Goal: Task Accomplishment & Management: Manage account settings

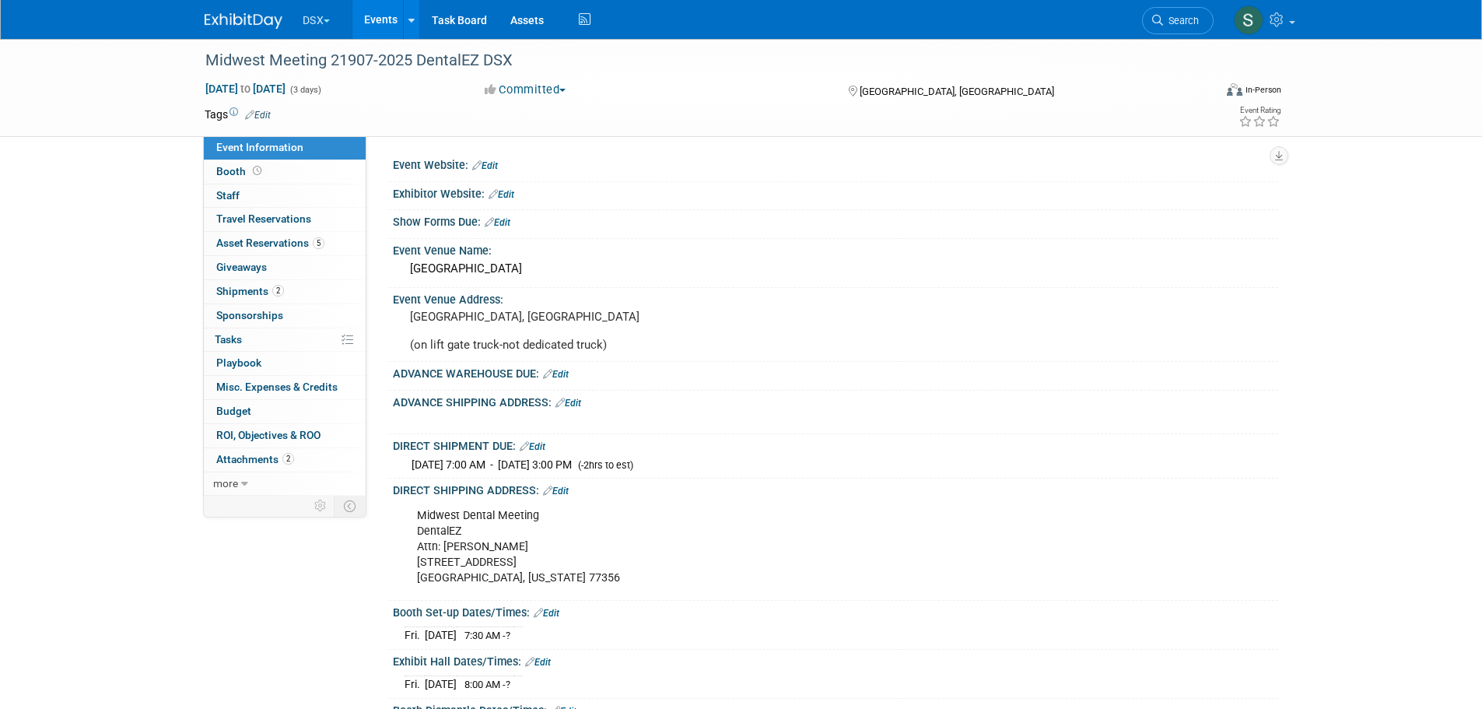
click at [317, 24] on button "DSX" at bounding box center [325, 17] width 49 height 34
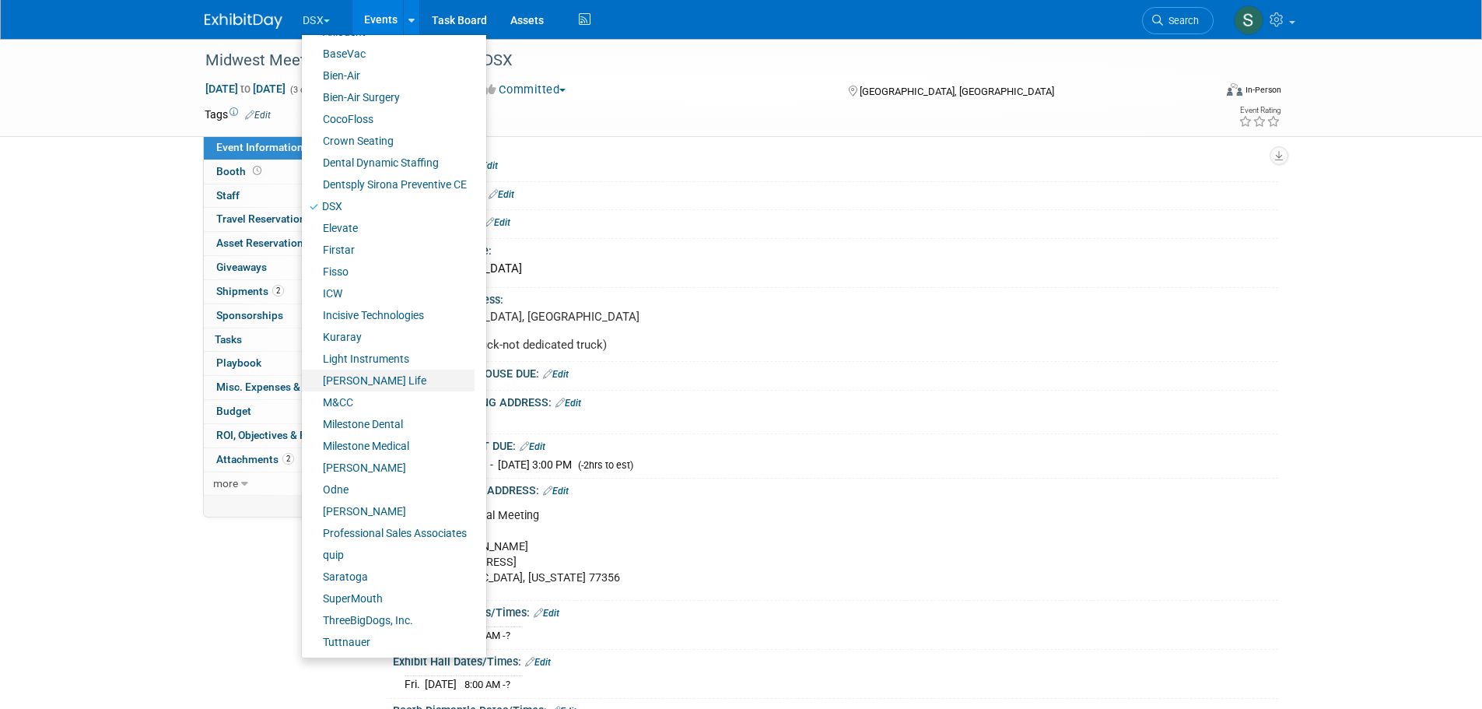
scroll to position [108, 0]
click at [376, 533] on link "Professional Sales Associates" at bounding box center [388, 532] width 173 height 22
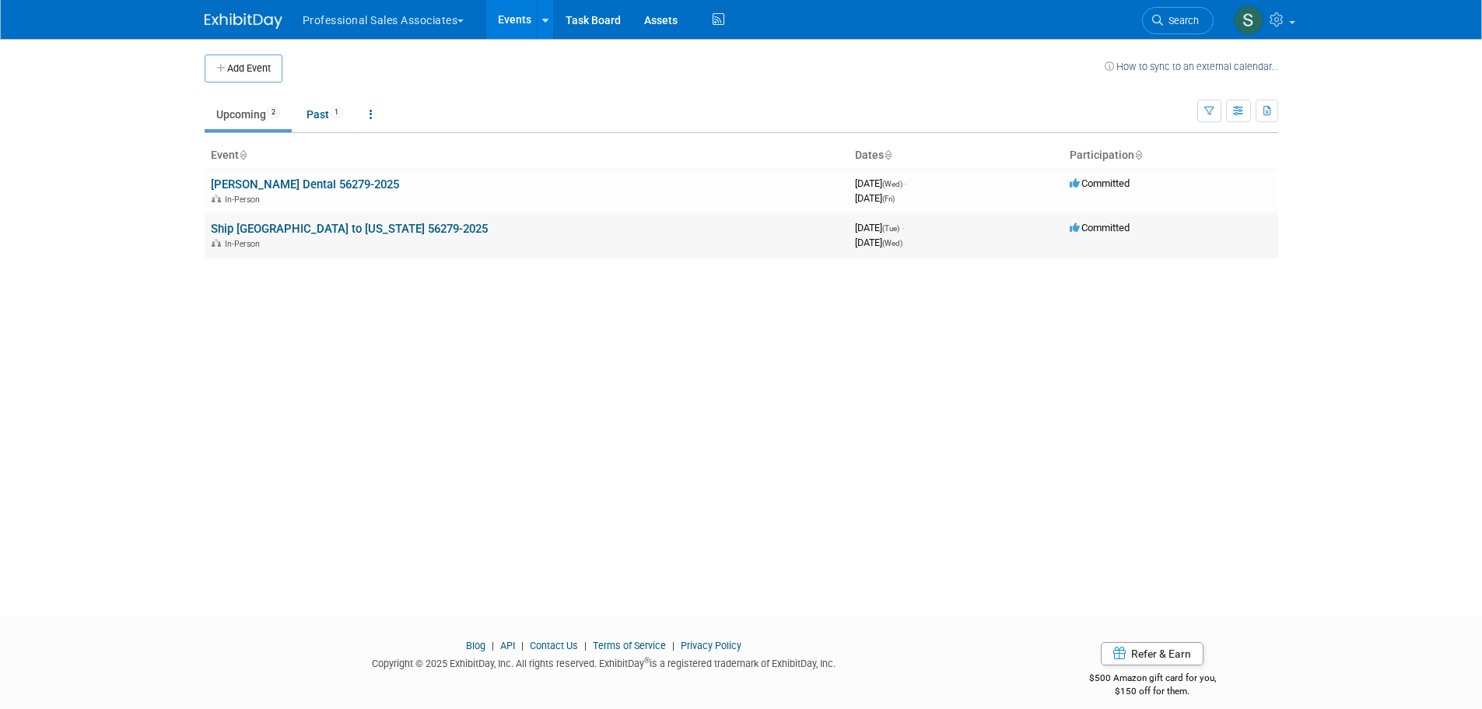
click at [296, 228] on link "Ship [GEOGRAPHIC_DATA] to [US_STATE] 56279-2025" at bounding box center [349, 229] width 277 height 14
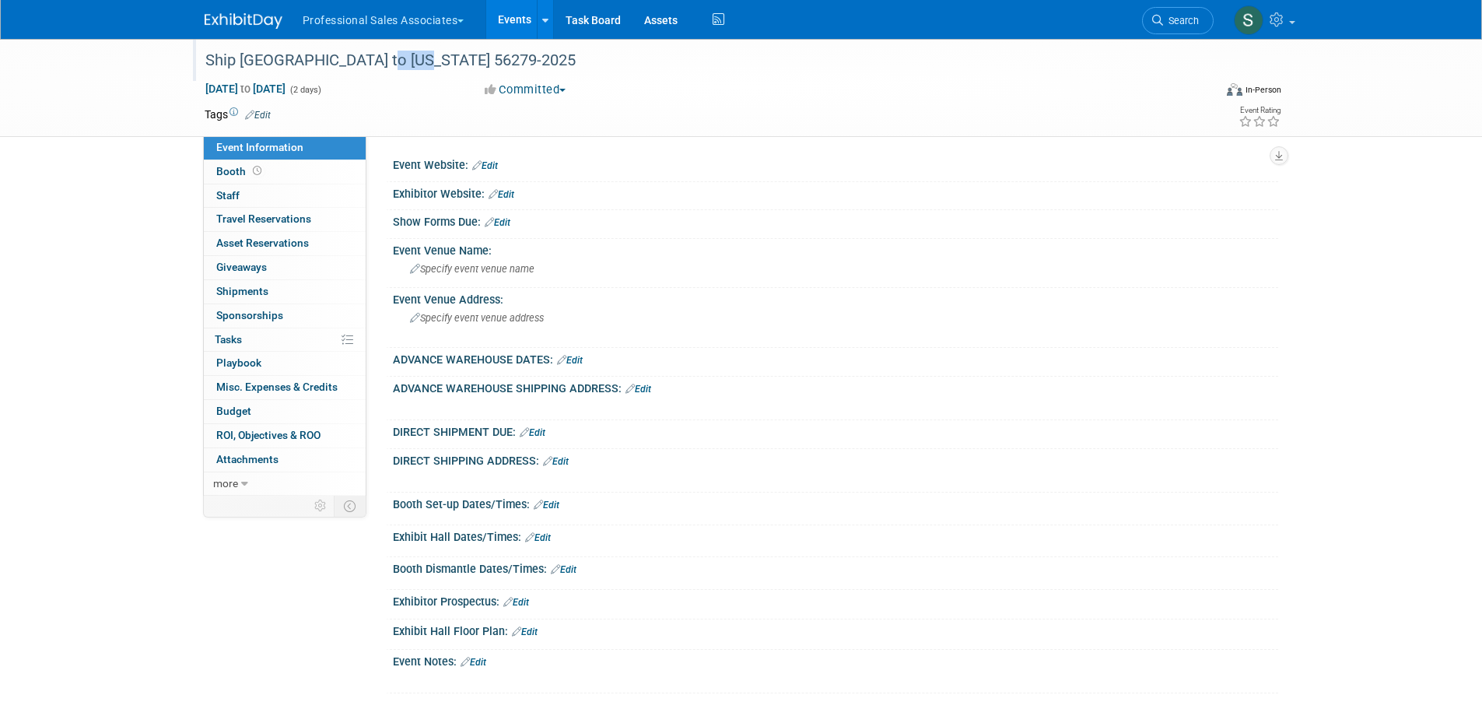
drag, startPoint x: 372, startPoint y: 59, endPoint x: 414, endPoint y: 58, distance: 42.1
click at [414, 58] on div "Ship [GEOGRAPHIC_DATA] to [US_STATE] 56279-2025" at bounding box center [695, 61] width 991 height 28
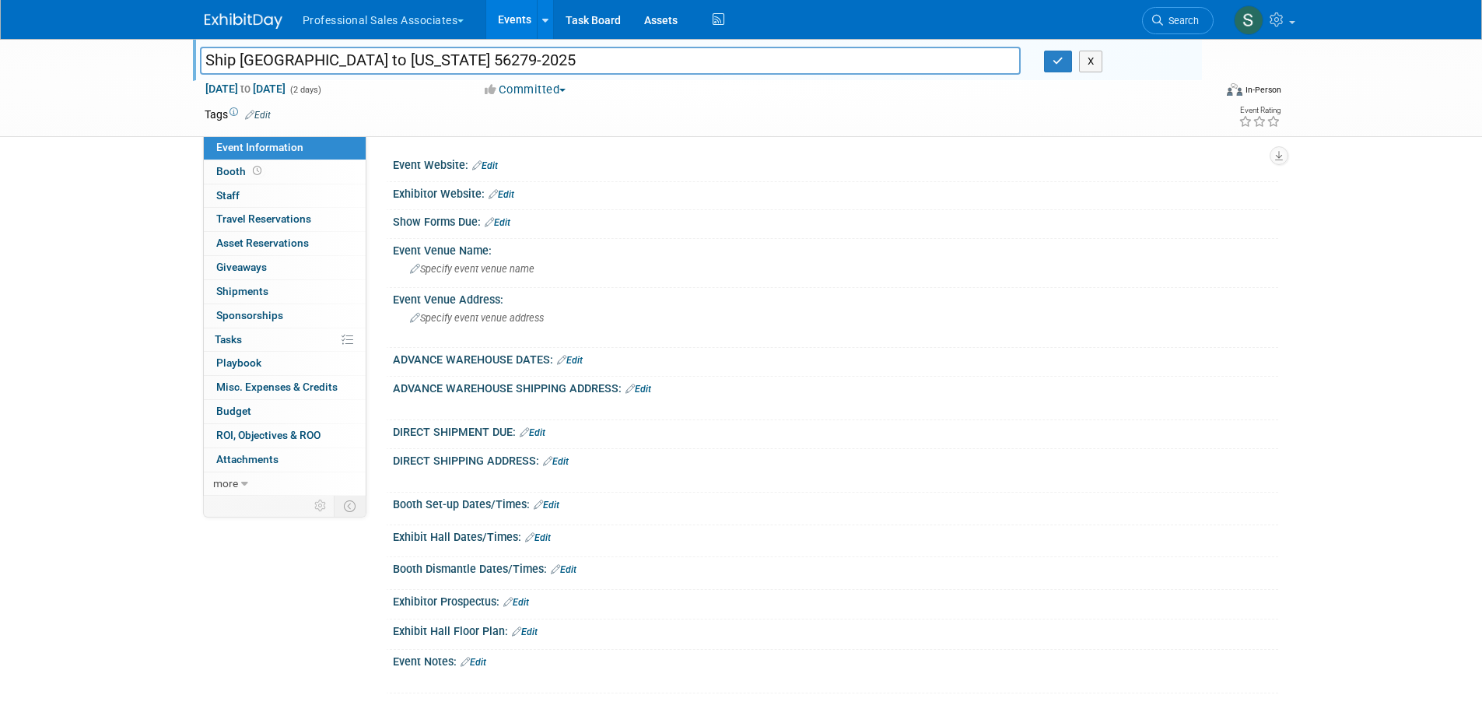
drag, startPoint x: 415, startPoint y: 54, endPoint x: 375, endPoint y: 61, distance: 40.3
click at [375, 61] on input "Ship [GEOGRAPHIC_DATA] to [US_STATE] 56279-2025" at bounding box center [611, 60] width 822 height 27
click at [300, 291] on link "0 Shipments 0" at bounding box center [285, 291] width 162 height 23
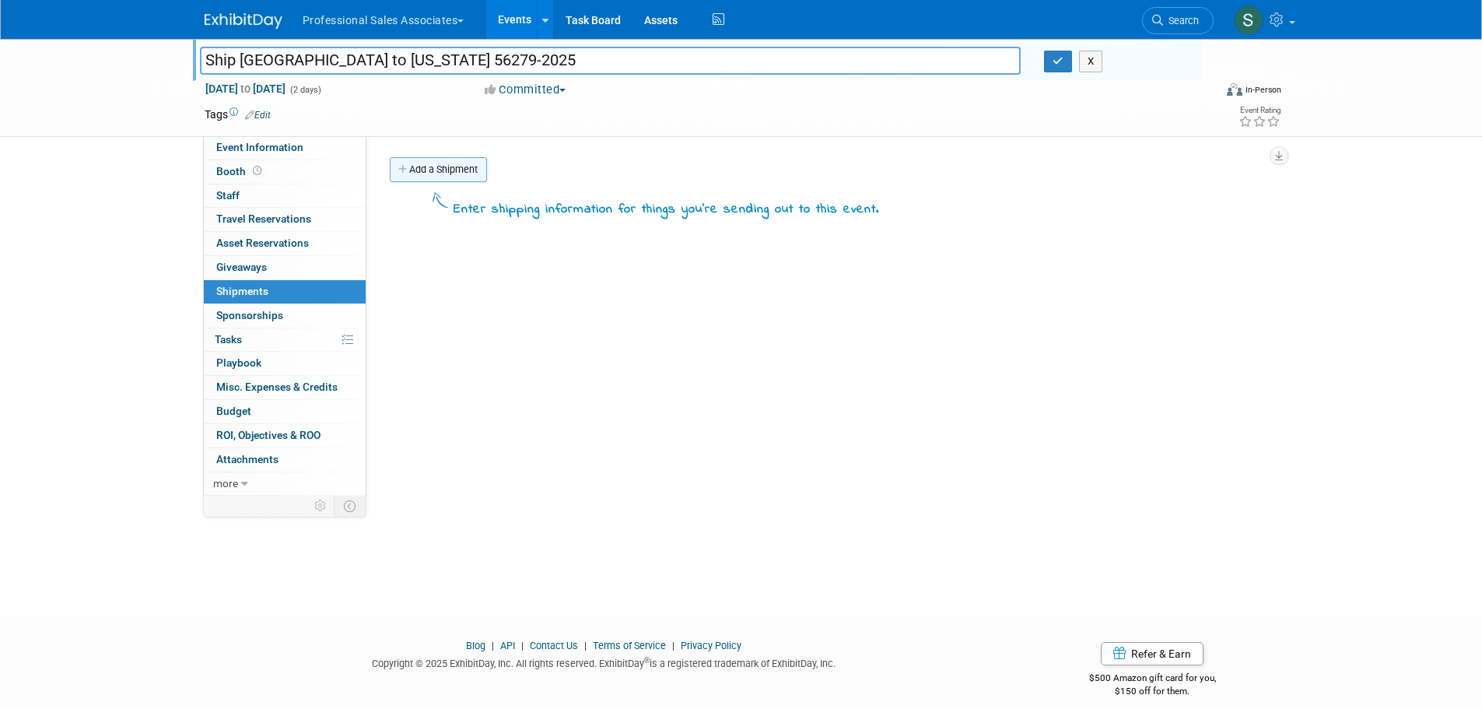
click at [466, 164] on link "Add a Shipment" at bounding box center [438, 169] width 97 height 25
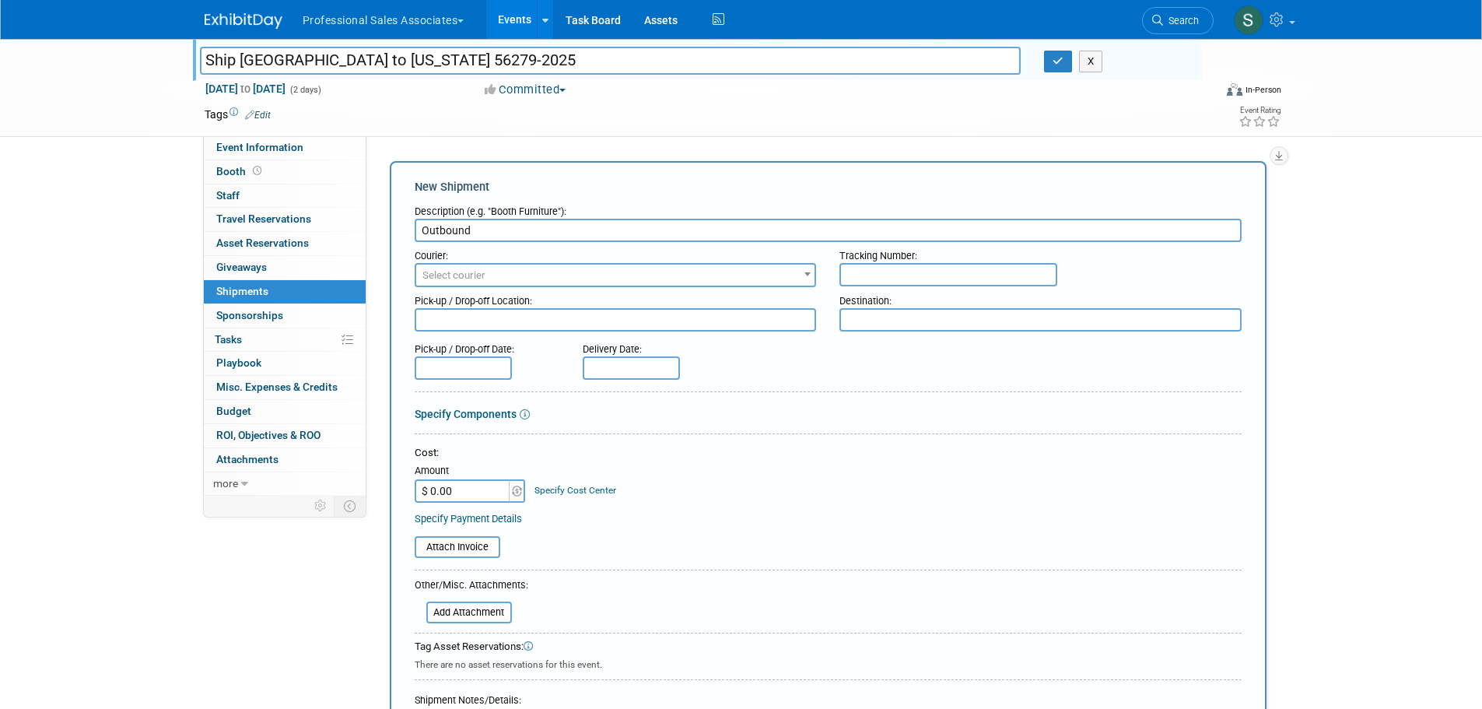
type input "Outbound"
click at [870, 277] on input "text" at bounding box center [949, 274] width 218 height 23
paste input "884800047027"
type input "884800047027"
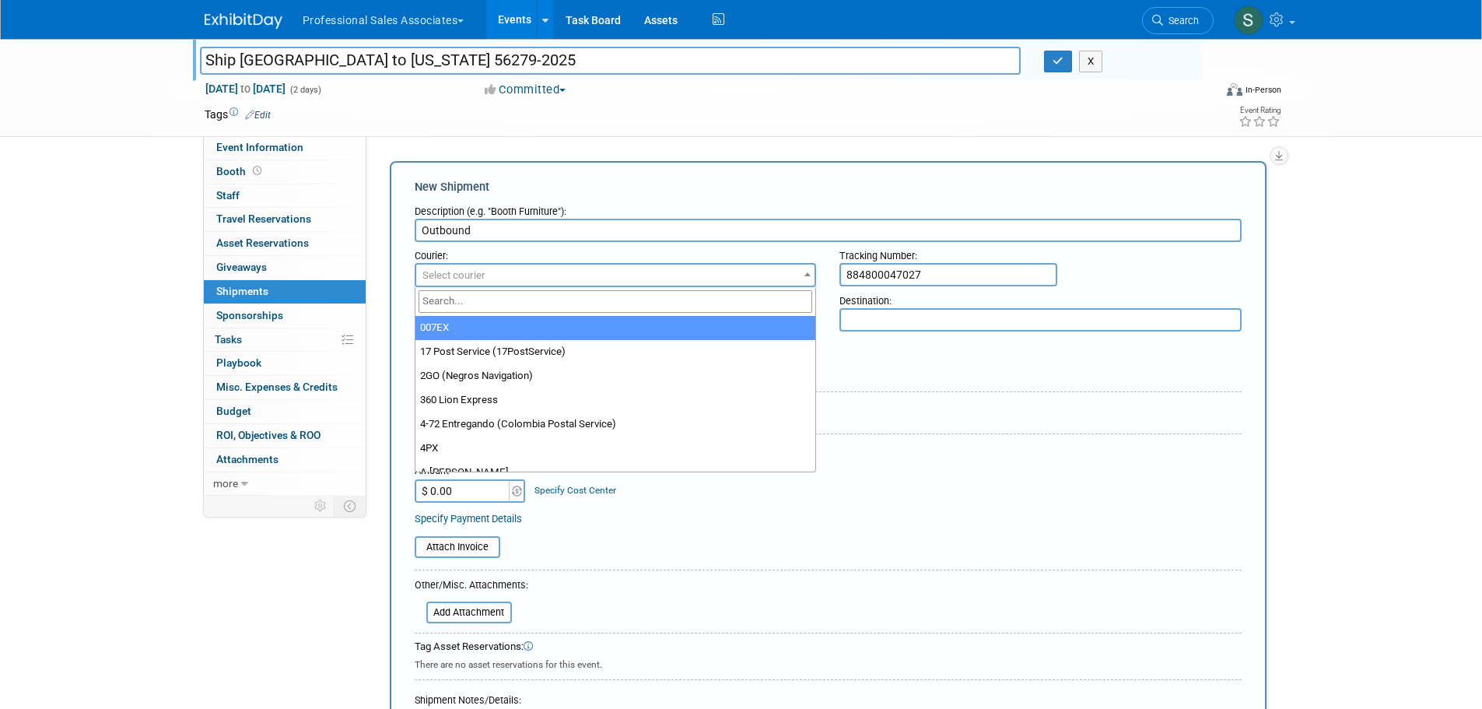
click at [482, 279] on span "Select courier" at bounding box center [454, 275] width 63 height 12
type input "fed"
select select "206"
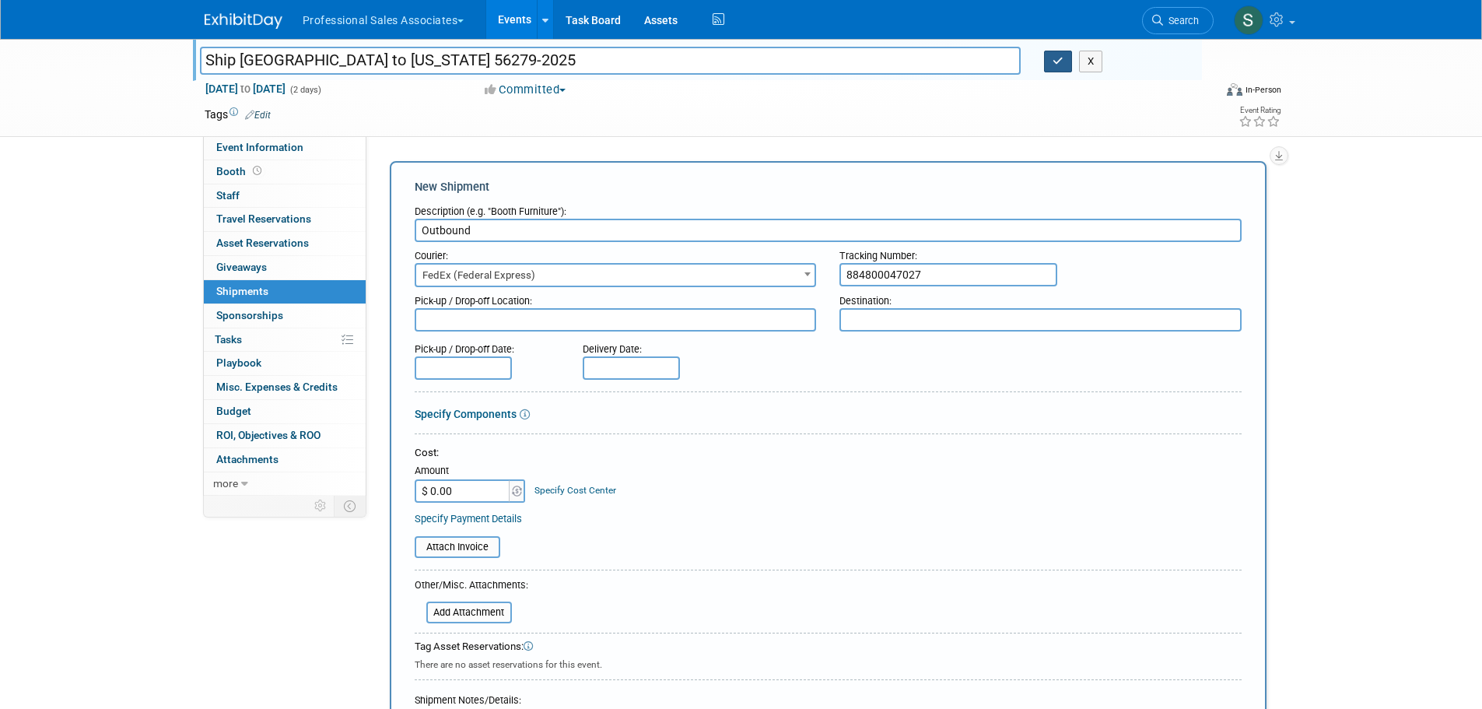
click at [1058, 61] on icon "button" at bounding box center [1058, 61] width 11 height 10
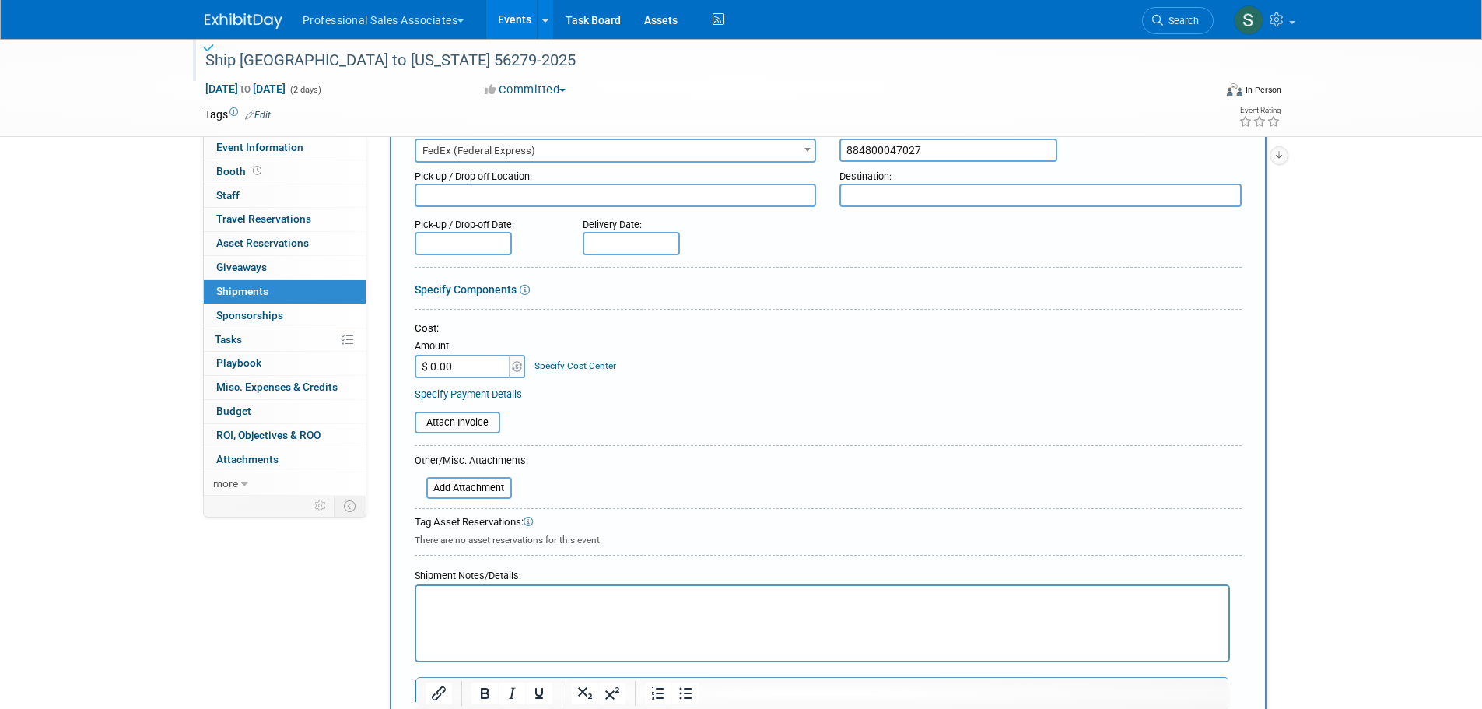
scroll to position [311, 0]
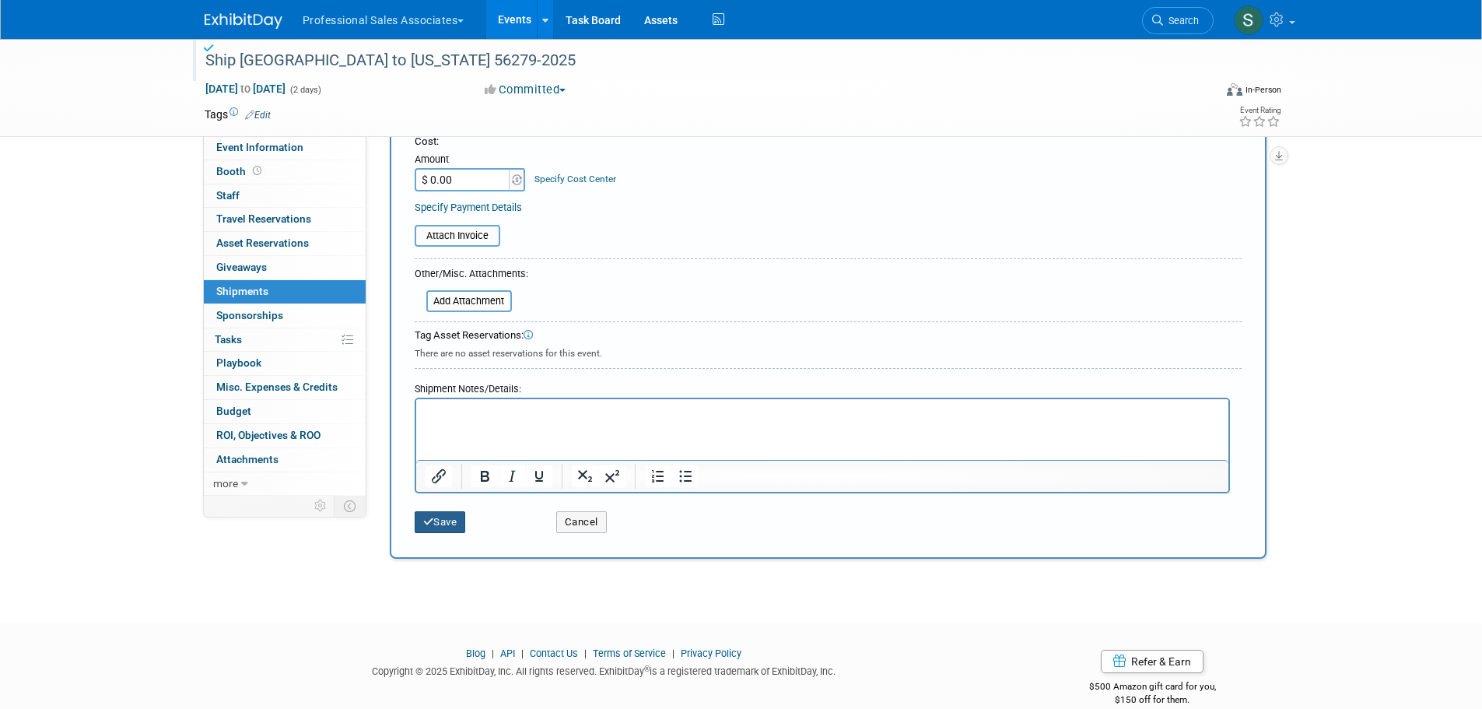
click at [444, 524] on button "Save" at bounding box center [440, 522] width 51 height 22
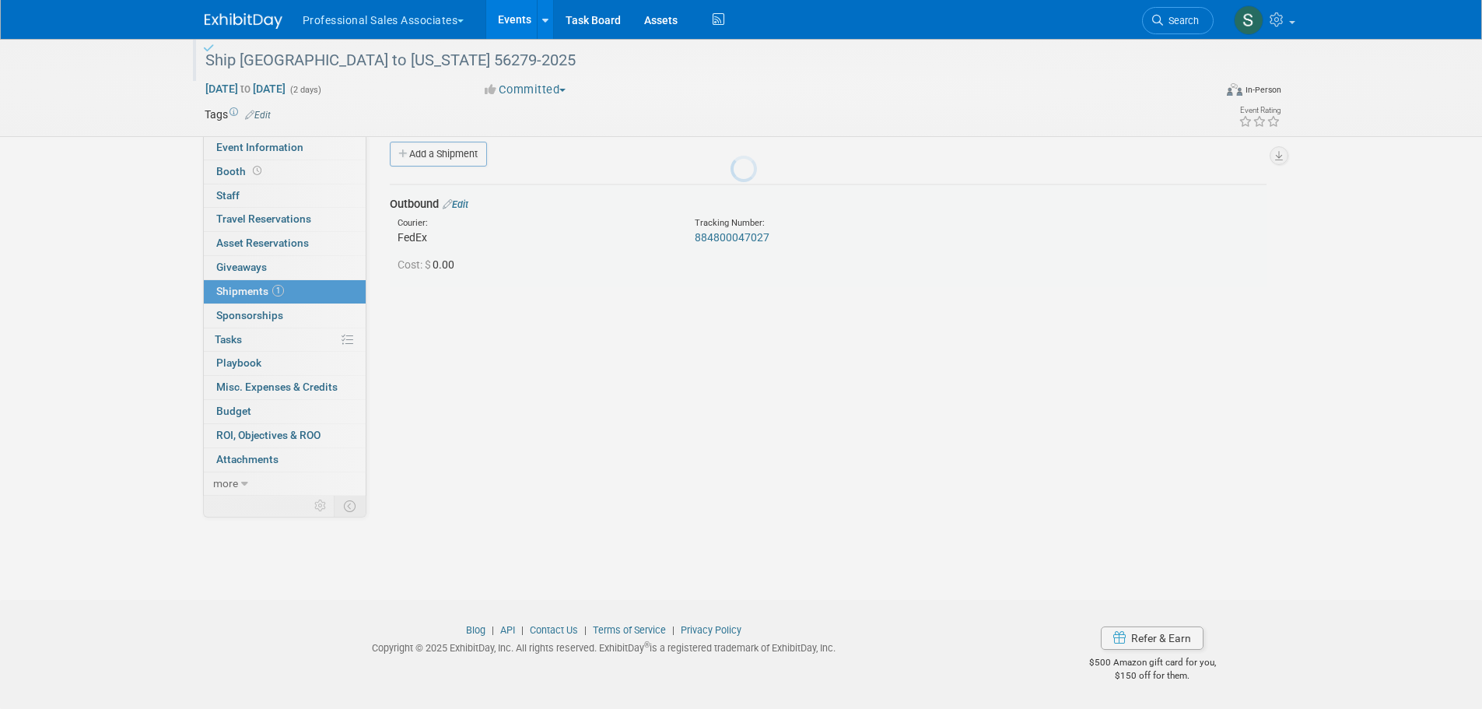
scroll to position [16, 0]
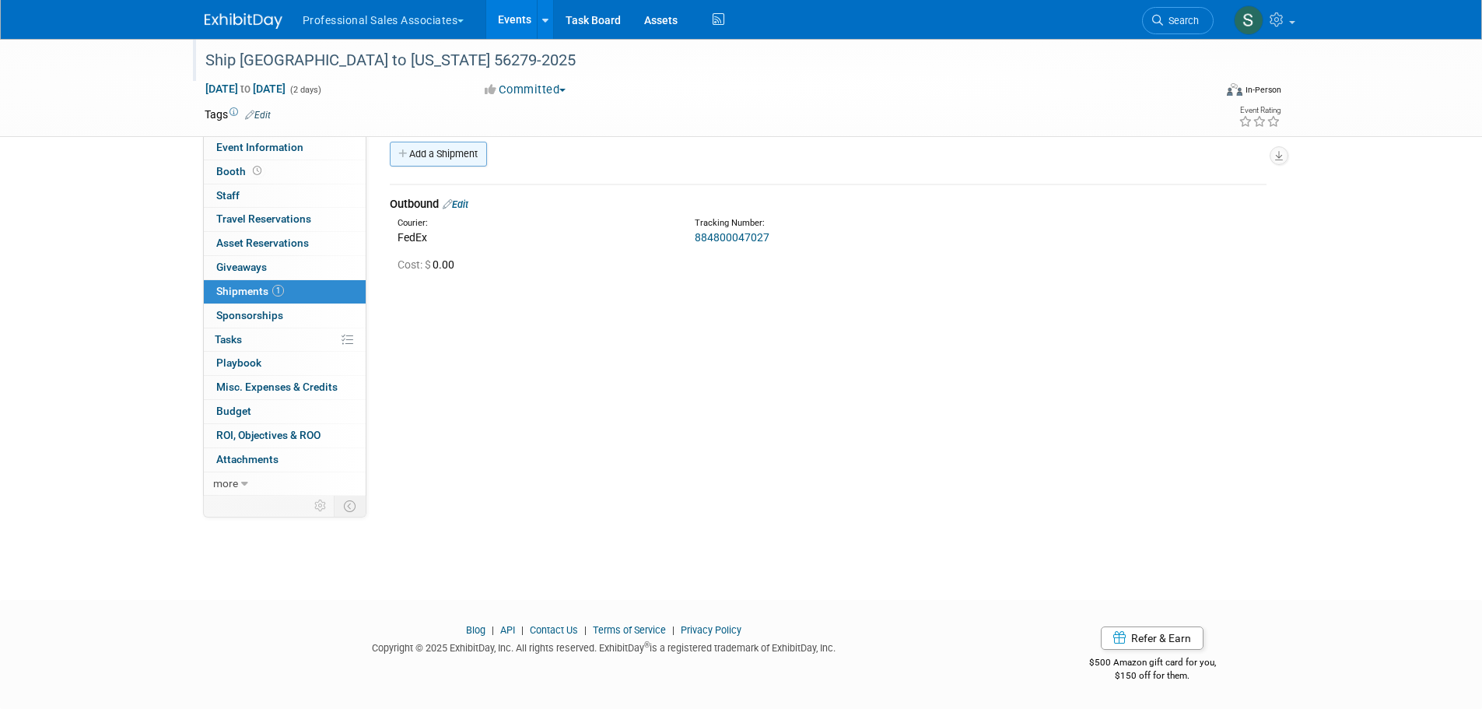
click at [439, 156] on link "Add a Shipment" at bounding box center [438, 154] width 97 height 25
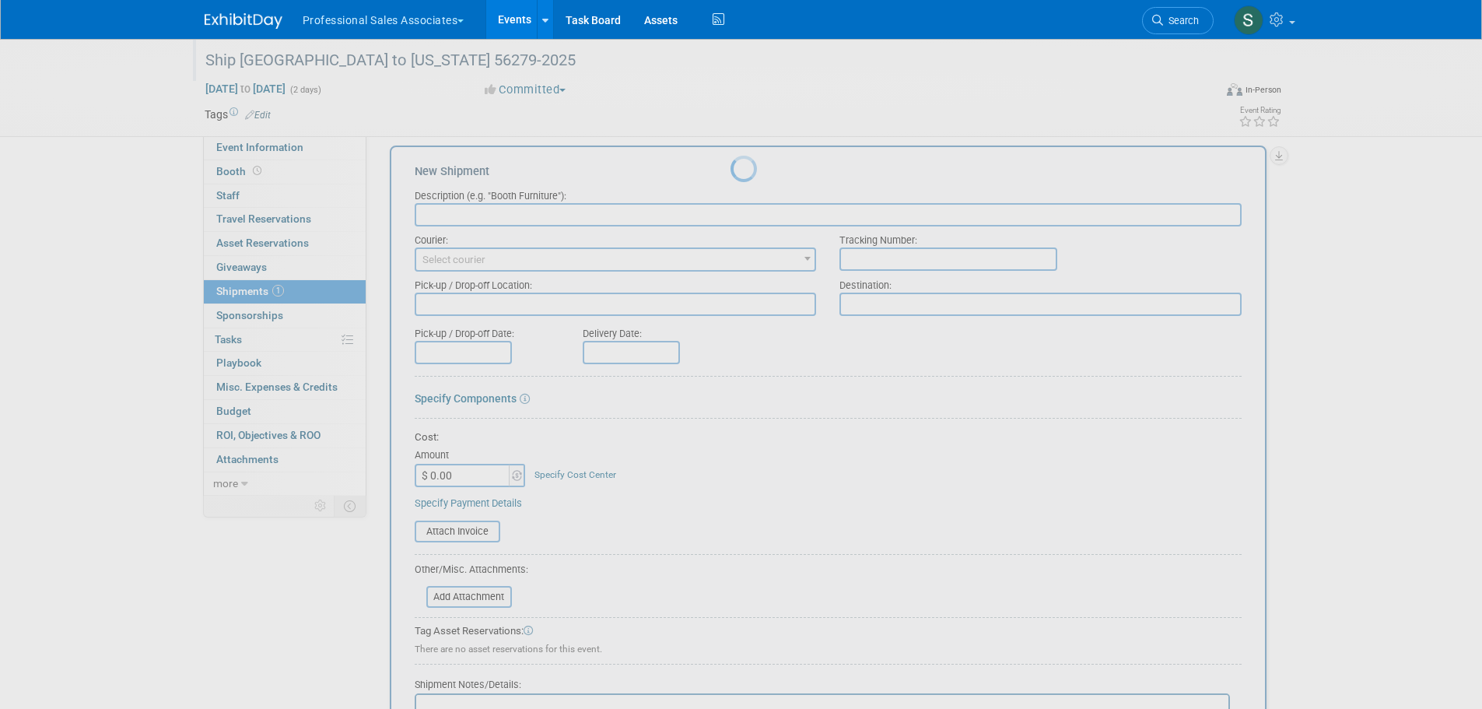
scroll to position [0, 0]
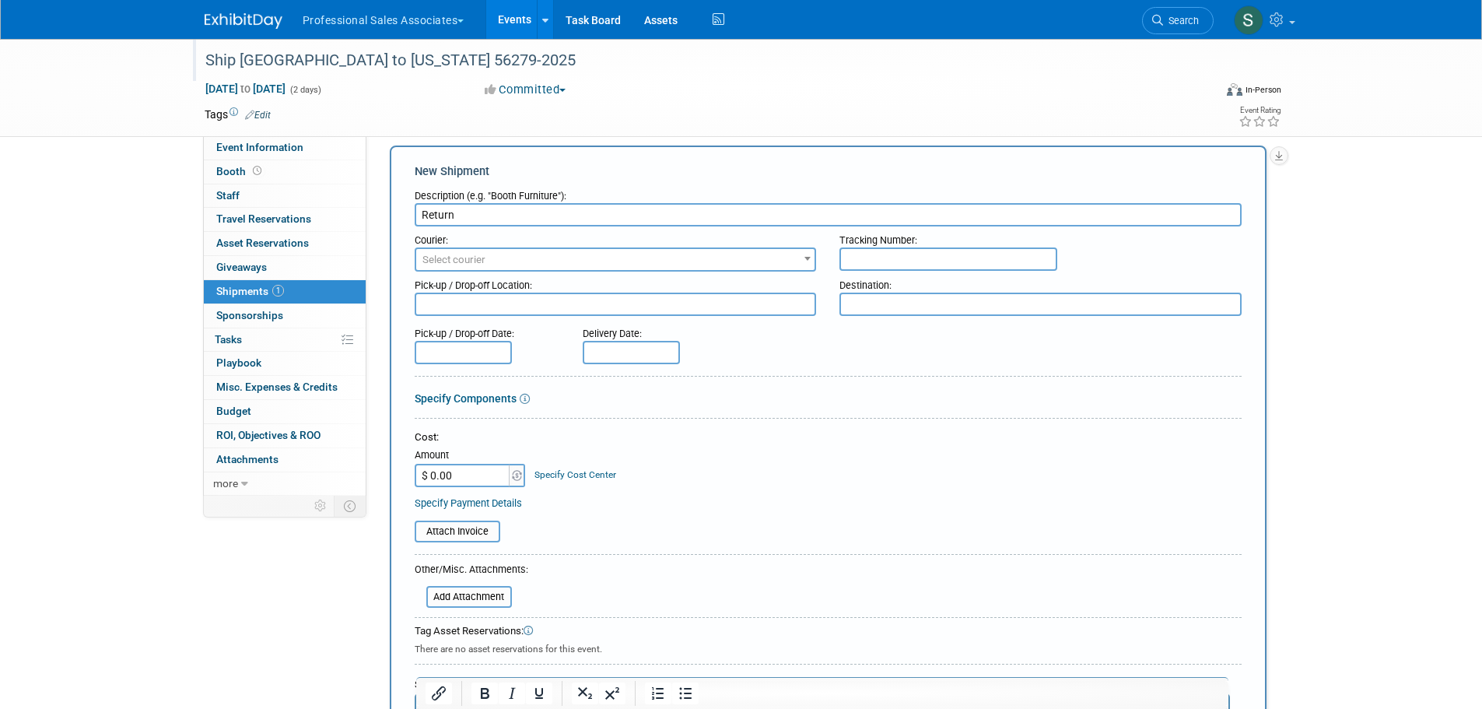
type input "Return"
click at [398, 60] on div "Ship [GEOGRAPHIC_DATA] to [US_STATE] 56279-2025" at bounding box center [695, 61] width 991 height 28
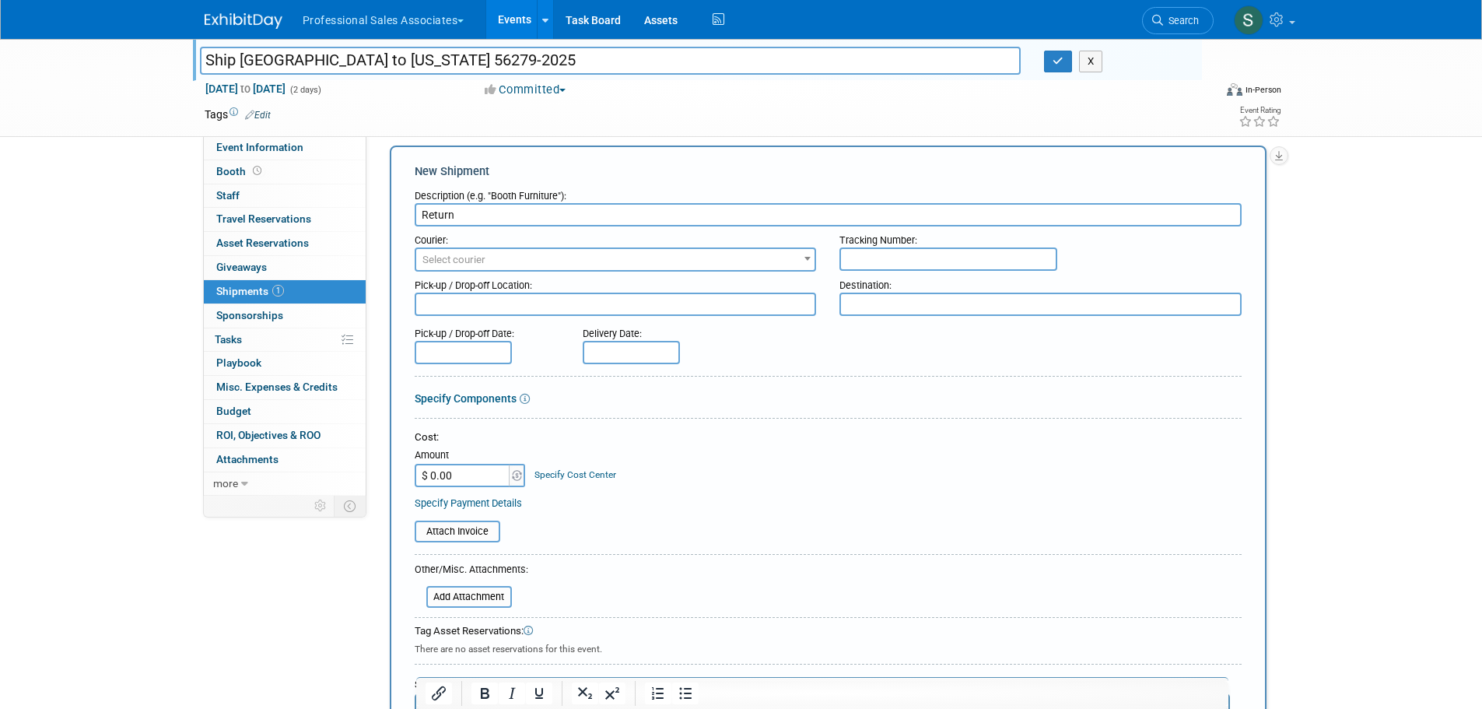
click at [398, 60] on input "Ship [GEOGRAPHIC_DATA] to [US_STATE] 56279-2025" at bounding box center [611, 60] width 822 height 27
click at [472, 254] on span "Select courier" at bounding box center [454, 260] width 63 height 12
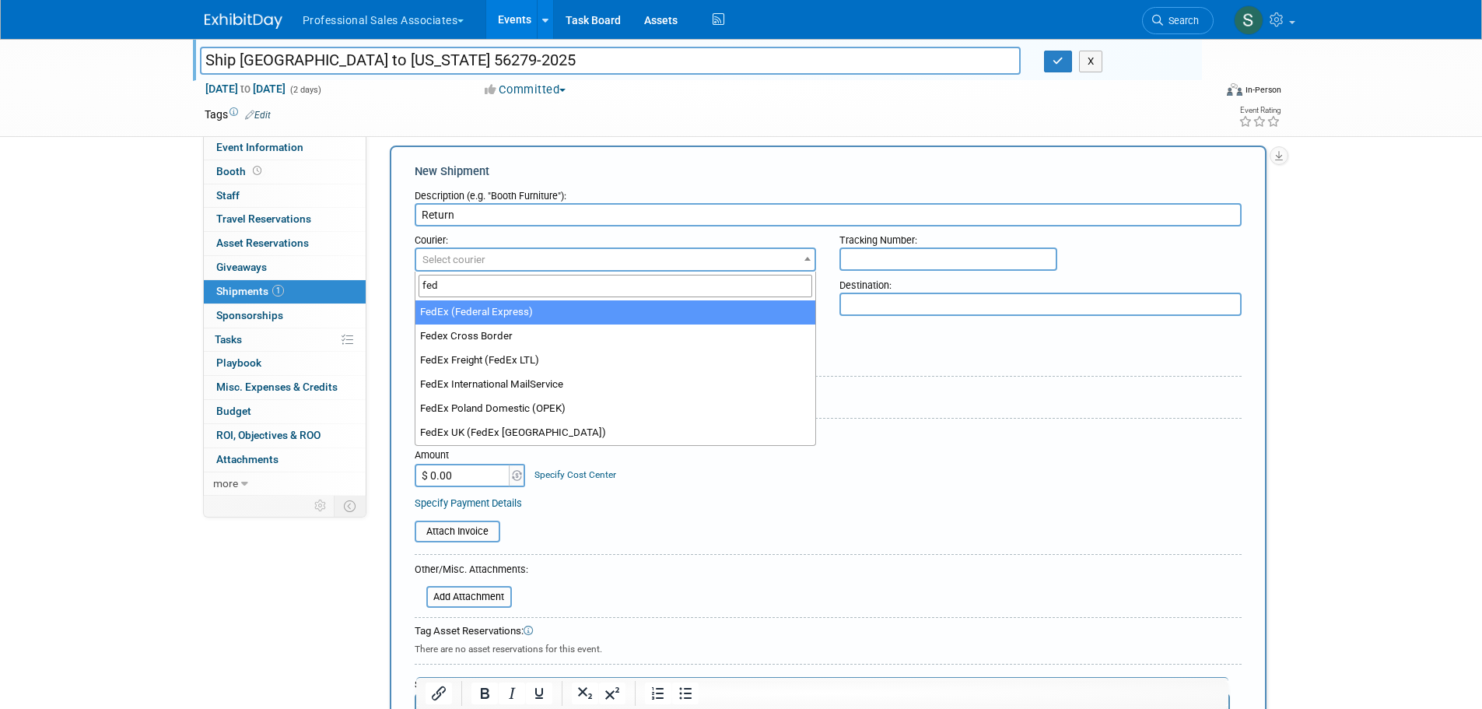
type input "fed"
select select "206"
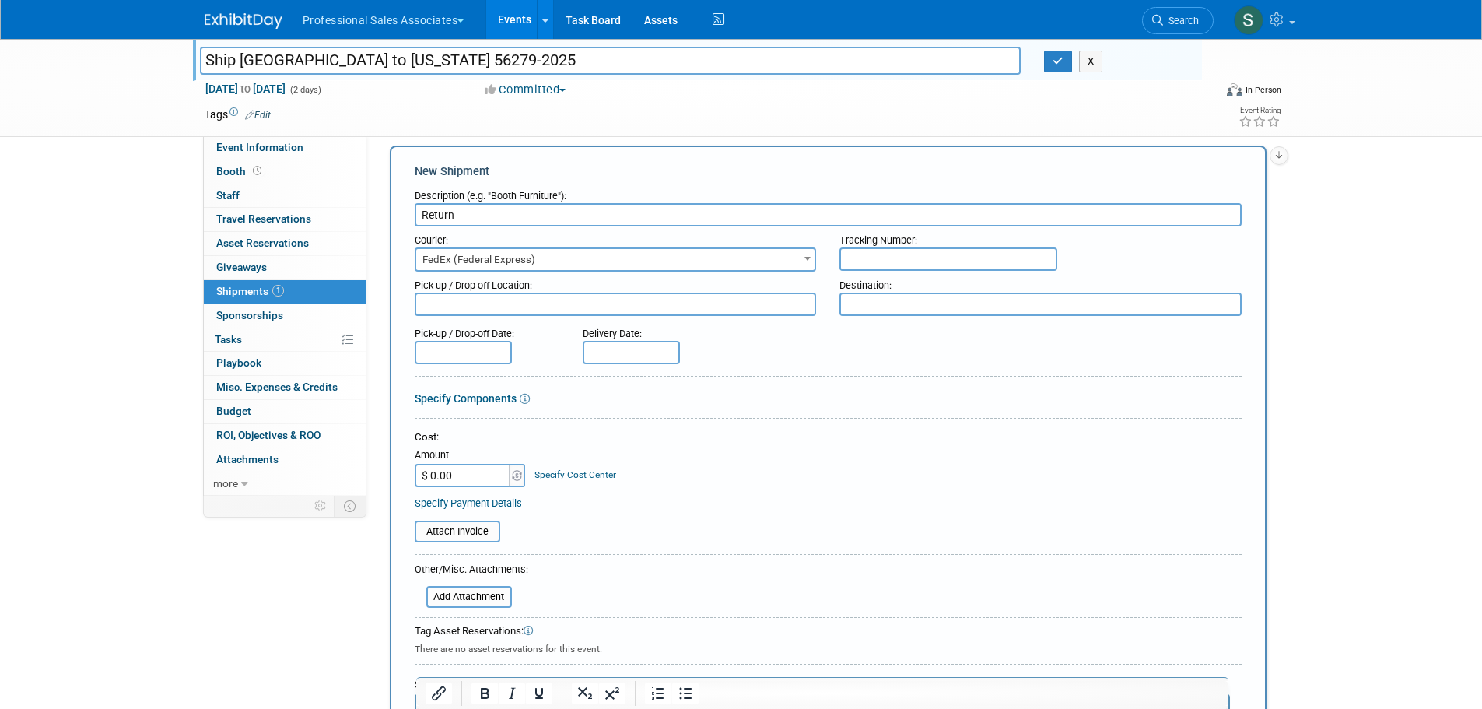
click at [875, 259] on input "text" at bounding box center [949, 258] width 218 height 23
paste input "884800297288"
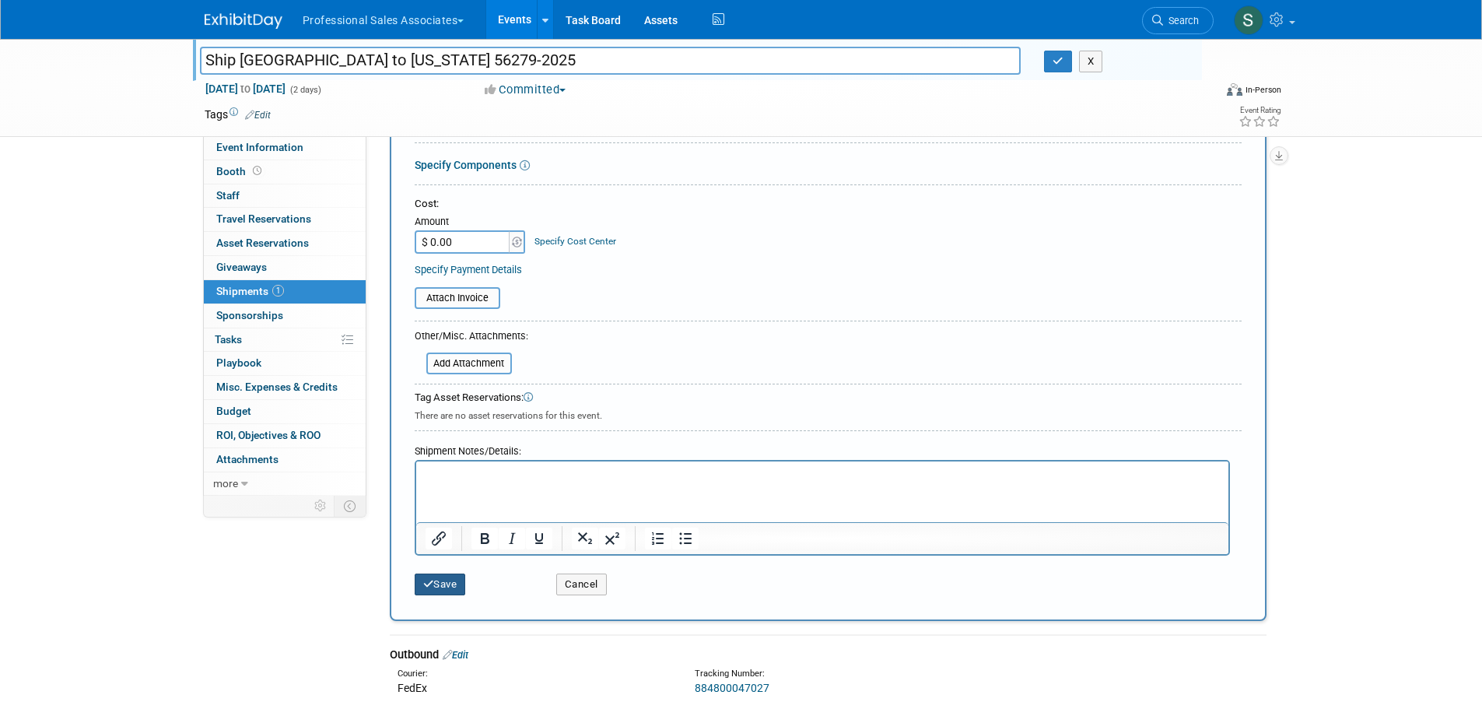
type input "884800297288"
click at [447, 580] on button "Save" at bounding box center [440, 585] width 51 height 22
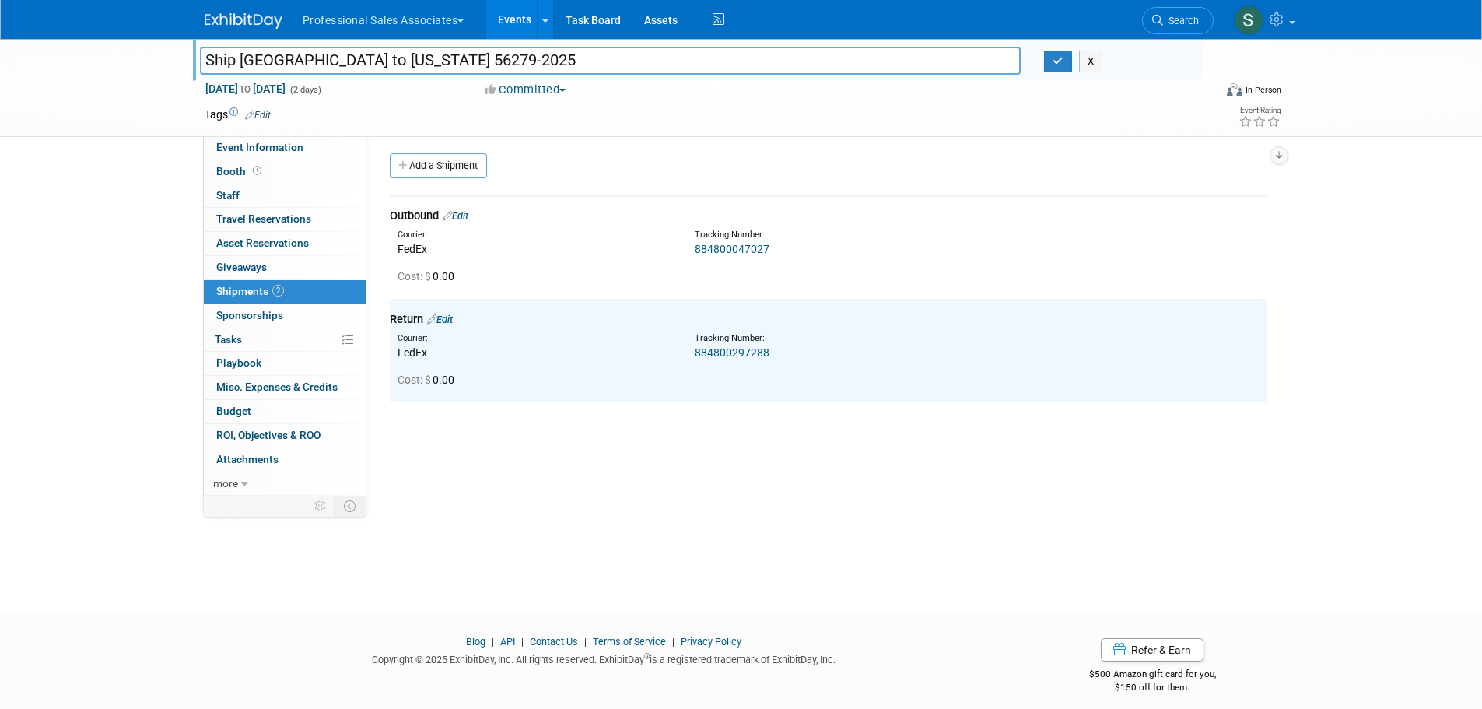
scroll to position [0, 0]
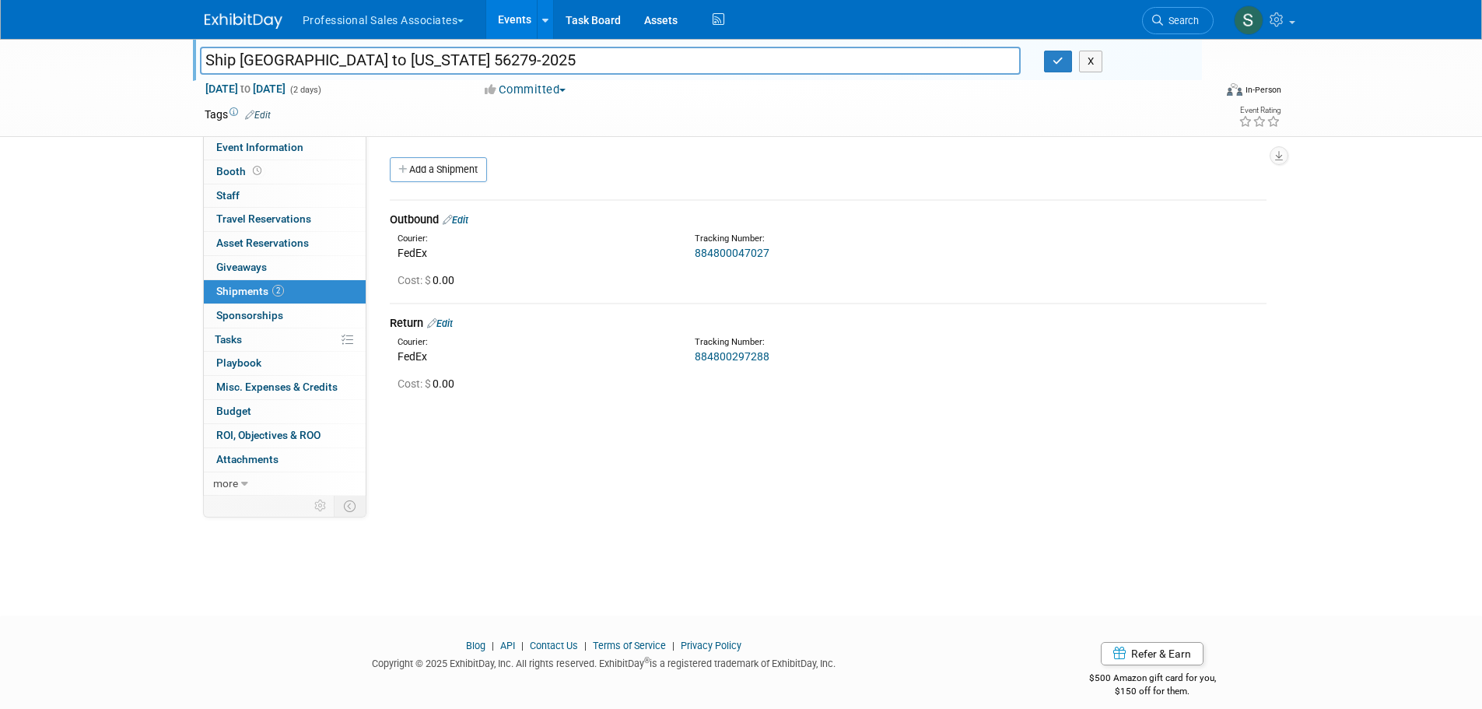
click at [754, 257] on link "884800047027" at bounding box center [732, 253] width 75 height 12
click at [1218, 505] on div "Ship [GEOGRAPHIC_DATA] to [US_STATE] 56279-2025 Ship PSA Tower to [US_STATE] 56…" at bounding box center [741, 313] width 1482 height 549
click at [1053, 59] on icon "button" at bounding box center [1058, 61] width 11 height 10
